Goal: Task Accomplishment & Management: Manage account settings

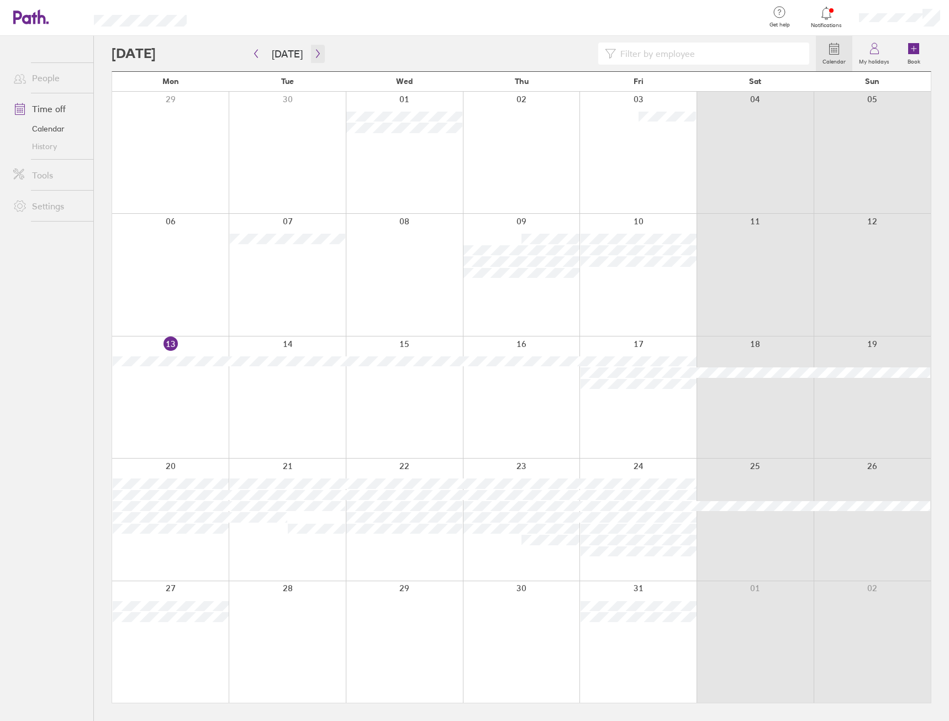
click at [314, 54] on icon "button" at bounding box center [318, 53] width 8 height 9
